Goal: Task Accomplishment & Management: Complete application form

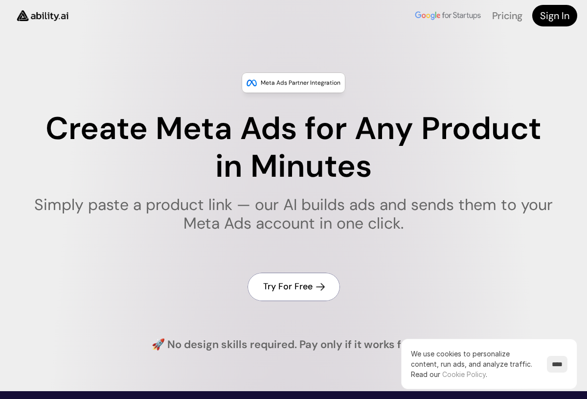
click at [302, 288] on h4 "Try For Free" at bounding box center [287, 286] width 49 height 12
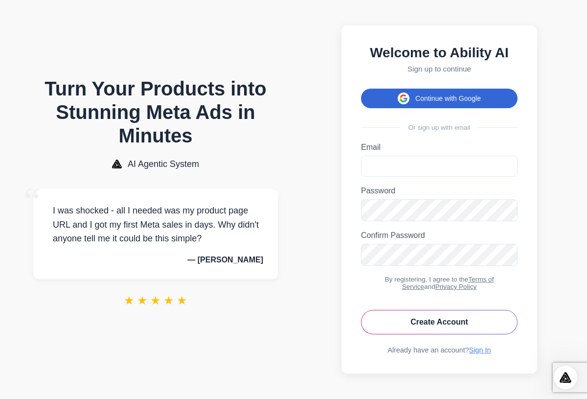
click at [453, 103] on button "Continue with Google" at bounding box center [439, 99] width 157 height 20
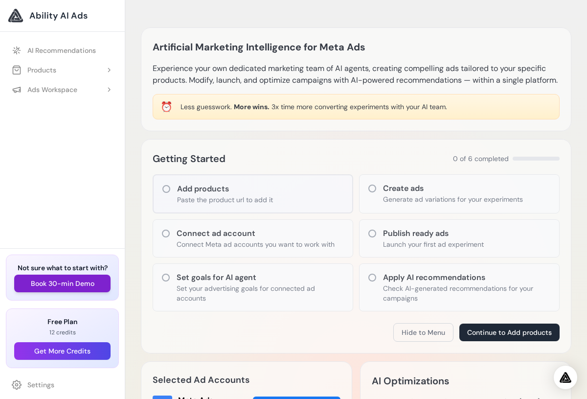
click at [86, 281] on button "Book 30-min Demo" at bounding box center [62, 283] width 96 height 18
